Goal: Obtain resource: Obtain resource

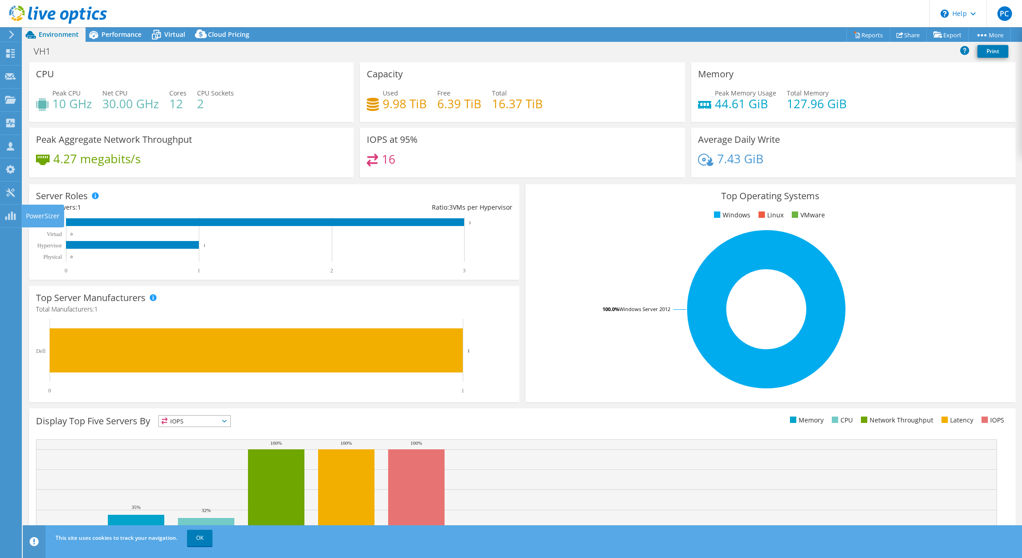
select select "USD"
click at [10, 192] on use at bounding box center [10, 192] width 9 height 9
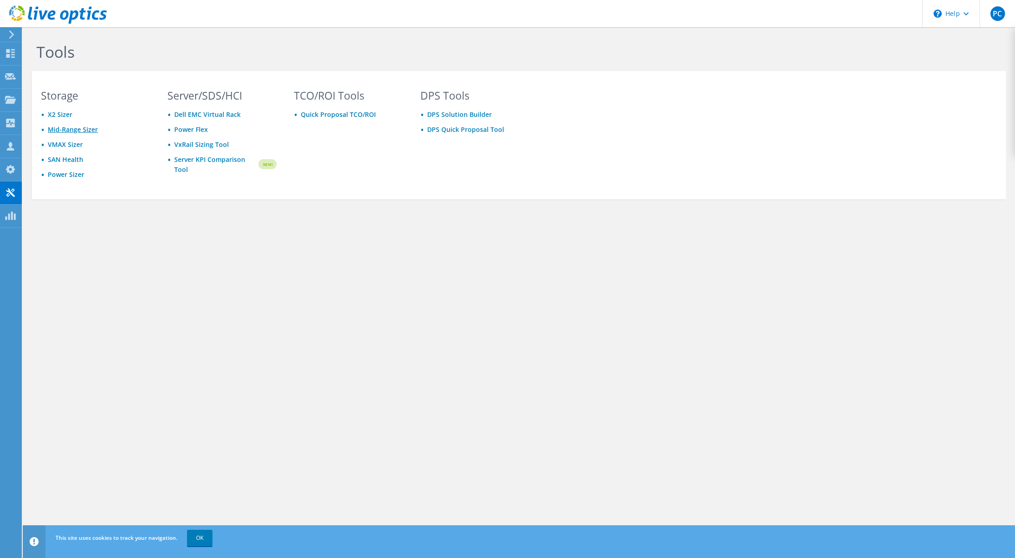
click at [77, 130] on link "Mid-Range Sizer" at bounding box center [73, 129] width 50 height 9
click at [201, 539] on link "OK" at bounding box center [199, 538] width 25 height 16
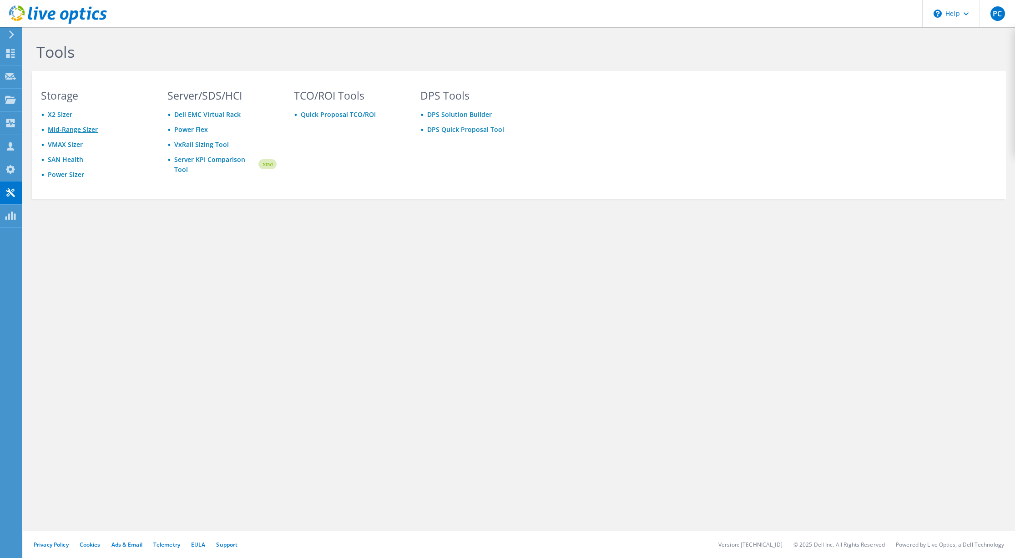
click at [71, 128] on link "Mid-Range Sizer" at bounding box center [73, 129] width 50 height 9
click at [5, 53] on icon at bounding box center [10, 53] width 11 height 9
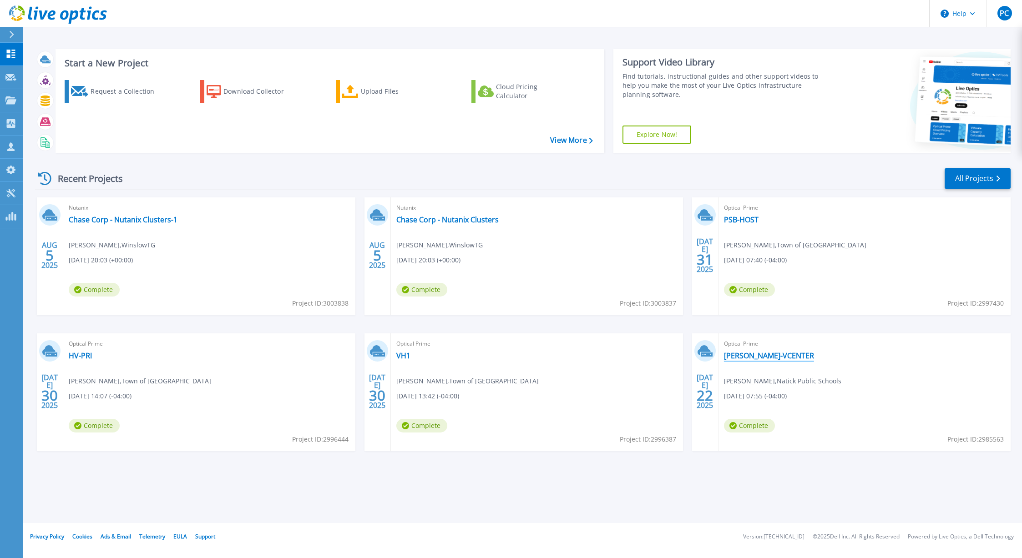
click at [735, 355] on link "KEN-VCENTER" at bounding box center [769, 355] width 90 height 9
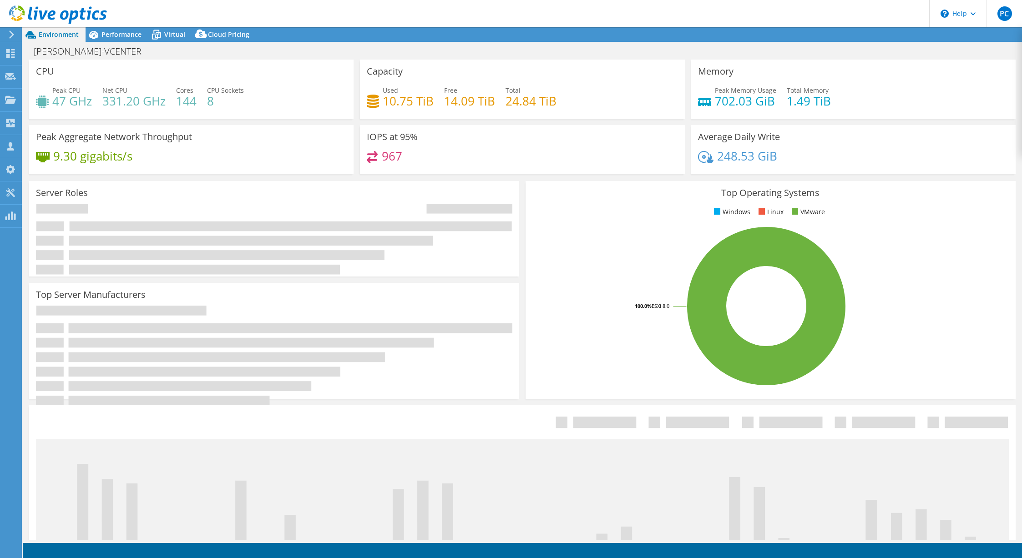
select select "USD"
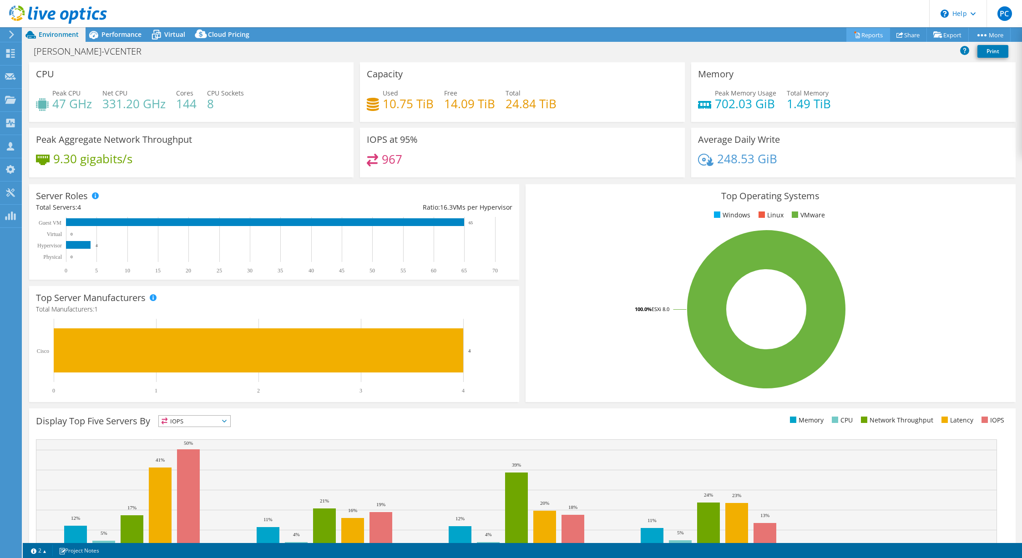
click at [869, 32] on link "Reports" at bounding box center [868, 35] width 44 height 14
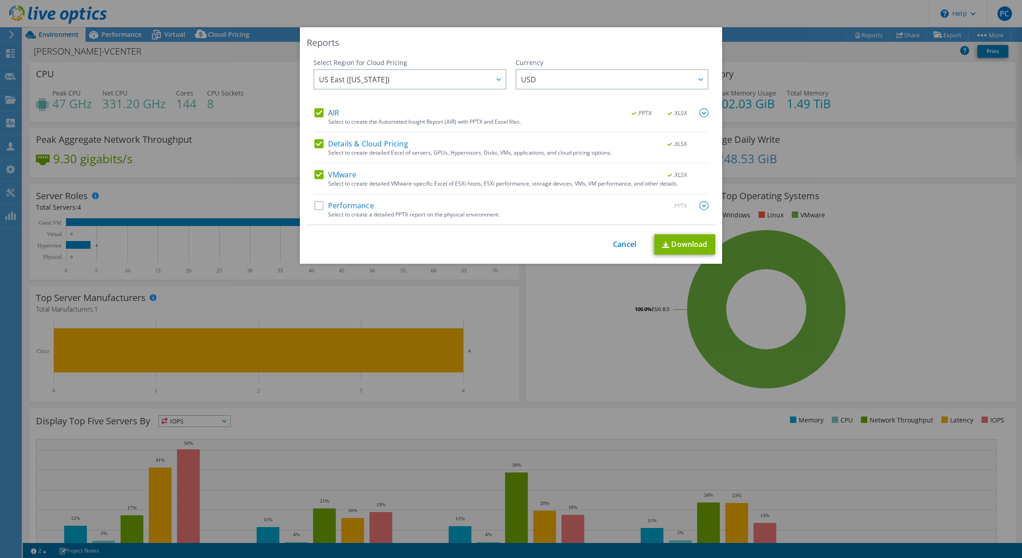
click at [314, 144] on label "Details & Cloud Pricing" at bounding box center [361, 143] width 94 height 9
click at [0, 0] on input "Details & Cloud Pricing" at bounding box center [0, 0] width 0 height 0
click at [319, 115] on label "AIR" at bounding box center [326, 112] width 25 height 9
click at [0, 0] on input "AIR" at bounding box center [0, 0] width 0 height 0
click at [662, 245] on img at bounding box center [665, 245] width 7 height 6
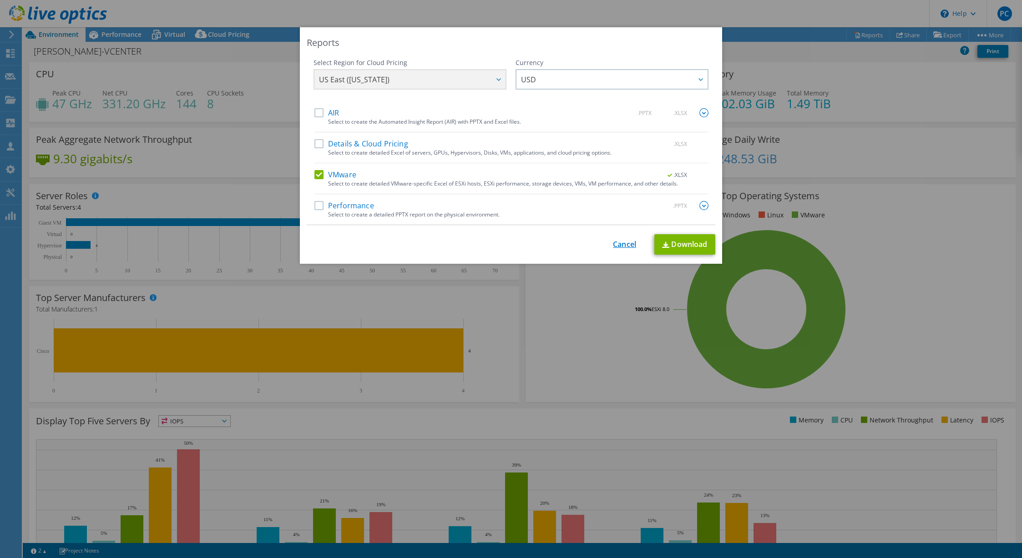
click at [613, 242] on link "Cancel" at bounding box center [624, 244] width 23 height 9
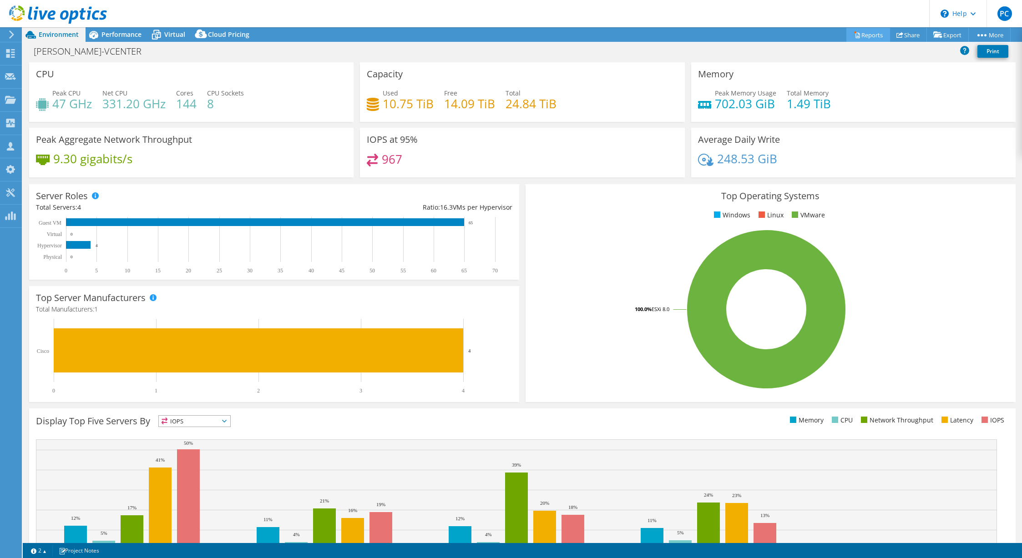
click at [872, 30] on link "Reports" at bounding box center [868, 35] width 44 height 14
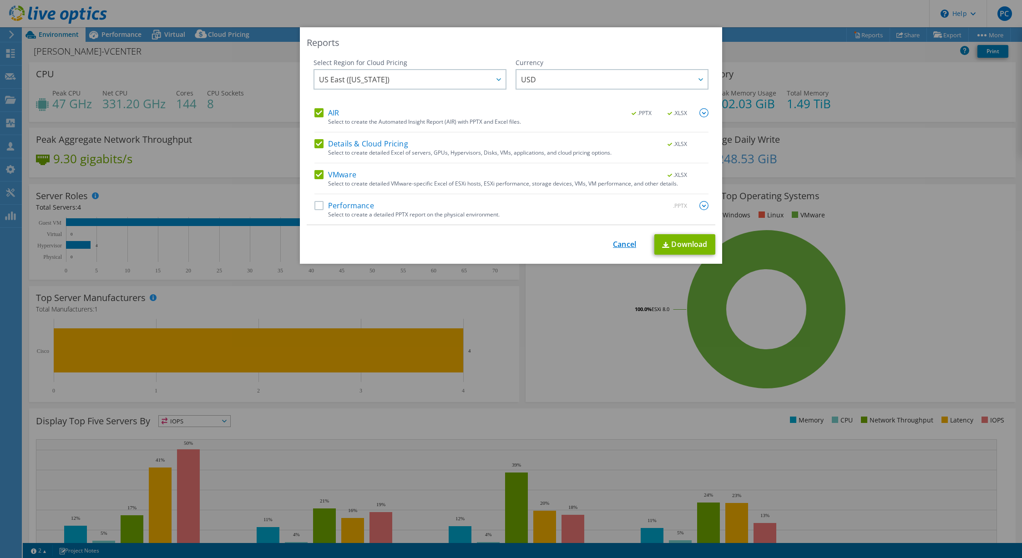
click at [619, 245] on link "Cancel" at bounding box center [624, 244] width 23 height 9
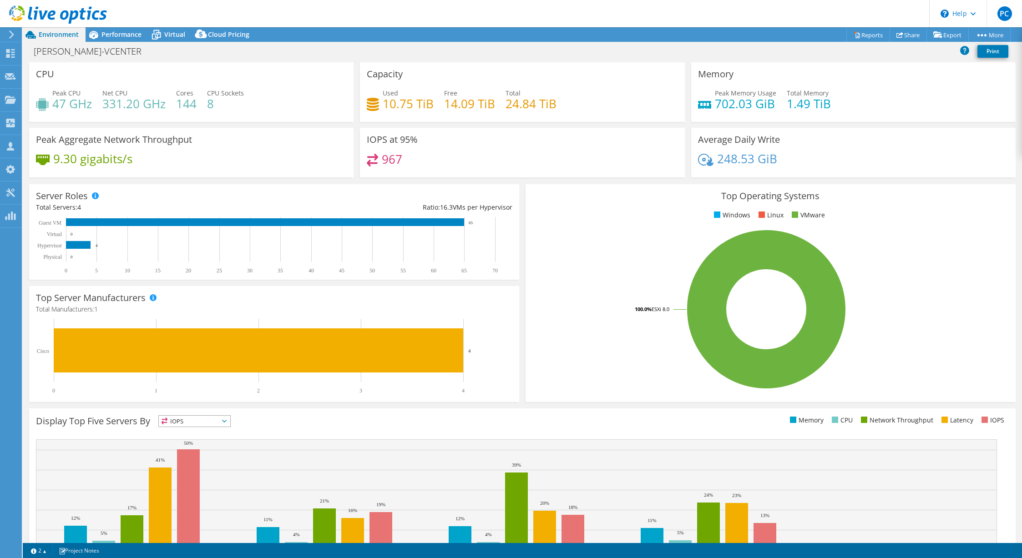
click at [812, 87] on div "Memory Peak Memory Usage 702.03 GiB Total Memory 1.49 TiB" at bounding box center [853, 92] width 324 height 60
